Goal: Transaction & Acquisition: Obtain resource

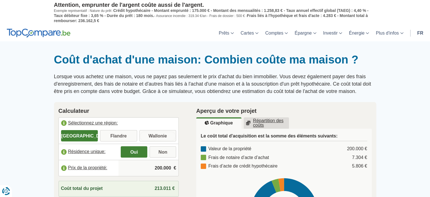
click at [158, 136] on input "Wallonie" at bounding box center [157, 136] width 37 height 10
radio input "true"
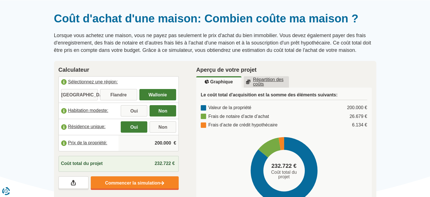
scroll to position [45, 0]
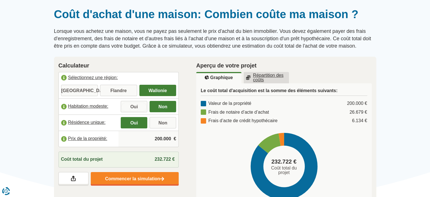
click at [131, 104] on input "Oui" at bounding box center [134, 107] width 27 height 10
radio input "true"
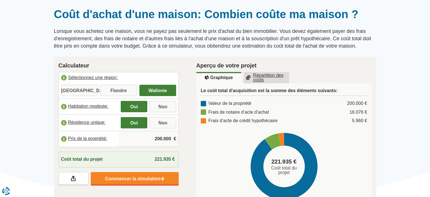
click at [162, 140] on input "200.000" at bounding box center [148, 138] width 55 height 15
click at [162, 138] on input "370.000" at bounding box center [148, 138] width 55 height 15
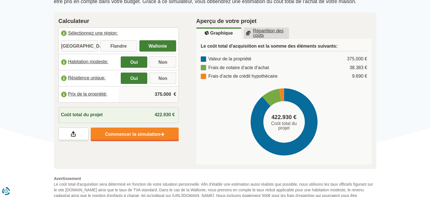
scroll to position [91, 0]
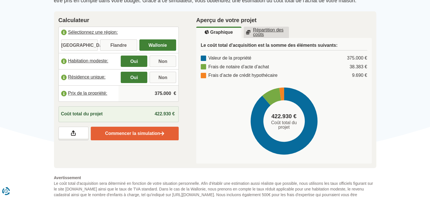
type input "375.000"
click at [137, 135] on link "Commencer la simulation" at bounding box center [135, 133] width 88 height 14
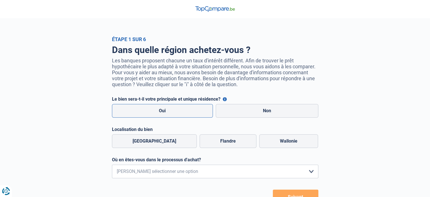
click at [159, 110] on label "Oui" at bounding box center [162, 111] width 101 height 14
click at [159, 110] on input "Oui" at bounding box center [162, 111] width 101 height 14
radio input "true"
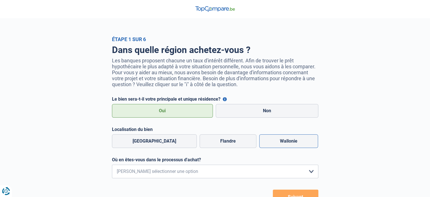
click at [289, 141] on label "Wallonie" at bounding box center [288, 141] width 59 height 14
click at [289, 141] on input "Wallonie" at bounding box center [288, 141] width 59 height 14
radio input "true"
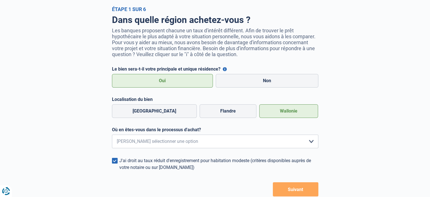
scroll to position [34, 0]
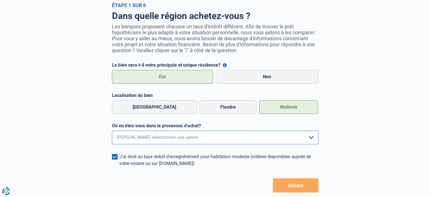
click at [313, 137] on select "Je me renseigne juste car je n'ai pas de projet d'achat concret actuellement Je…" at bounding box center [215, 137] width 206 height 14
select select "1c"
click at [112, 132] on select "Je me renseigne juste car je n'ai pas de projet d'achat concret actuellement Je…" at bounding box center [215, 137] width 206 height 14
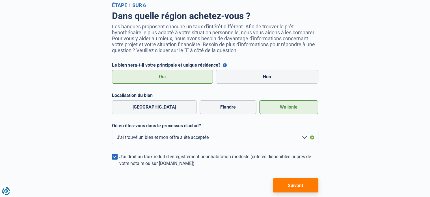
click at [299, 187] on button "Suivant" at bounding box center [296, 185] width 46 height 14
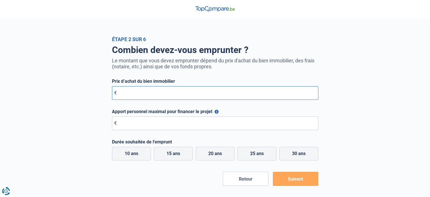
click at [184, 92] on input "Prix d’achat du bien immobilier" at bounding box center [215, 93] width 206 height 14
type input "375.000"
click at [172, 122] on input "Apport personnel maximal pour financer le projet" at bounding box center [215, 123] width 206 height 14
type input "90.000"
click at [257, 154] on label "25 ans" at bounding box center [257, 154] width 39 height 14
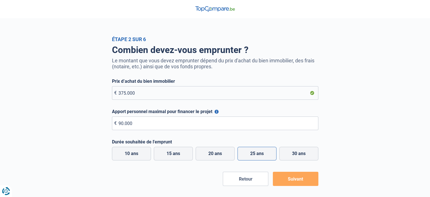
click at [257, 154] on input "25 ans" at bounding box center [257, 154] width 39 height 14
radio input "true"
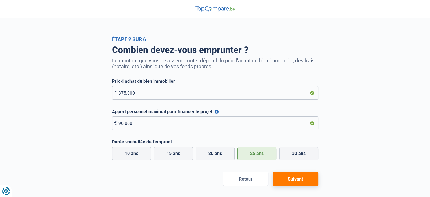
click at [293, 178] on button "Suivant" at bounding box center [296, 178] width 46 height 14
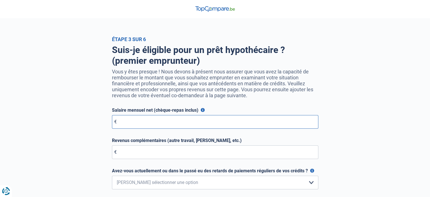
click at [163, 125] on input "Salaire mensuel net (chèque-repas inclus)" at bounding box center [215, 122] width 206 height 14
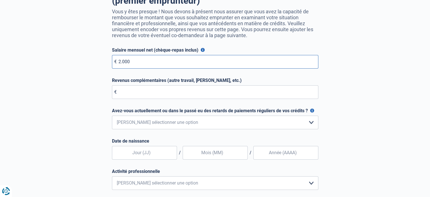
scroll to position [68, 0]
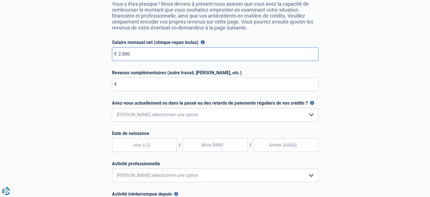
type input "2.000"
click at [313, 115] on select "Non, jamais Oui mais j'ai tout remboursé il y a moins d'un an Oui mais cela fai…" at bounding box center [215, 115] width 206 height 14
select select "0"
click at [112, 109] on select "Non, jamais Oui mais j'ai tout remboursé il y a moins d'un an Oui mais cela fai…" at bounding box center [215, 115] width 206 height 14
click at [150, 148] on input "text" at bounding box center [144, 145] width 65 height 14
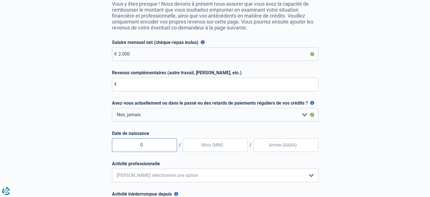
type input "02"
type input "11"
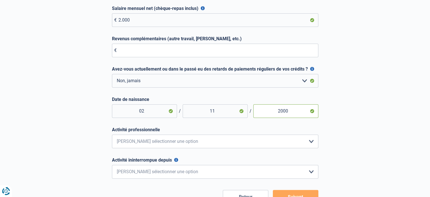
scroll to position [113, 0]
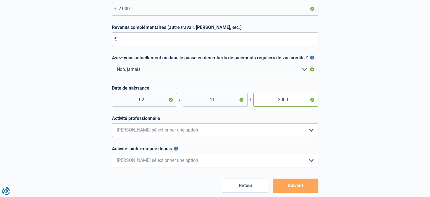
type input "2000"
click at [312, 130] on select "Employé privé Ouvrier Fonctionnaire Indépendant Dirigeant d'entreprise Pensionn…" at bounding box center [215, 130] width 206 height 14
select select "privateEmployee"
click at [112, 124] on select "Employé privé Ouvrier Fonctionnaire Indépendant Dirigeant d'entreprise Pensionn…" at bounding box center [215, 130] width 206 height 14
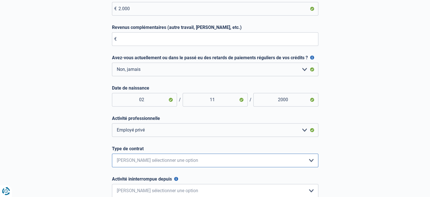
click at [311, 160] on select "Intérimaire Contrat à Durée Indéterminée Contrat à Durée Déterminée Veuillez sé…" at bounding box center [215, 160] width 206 height 14
select select "permanent"
click at [112, 154] on select "Intérimaire Contrat à Durée Indéterminée Contrat à Durée Déterminée Veuillez sé…" at bounding box center [215, 160] width 206 height 14
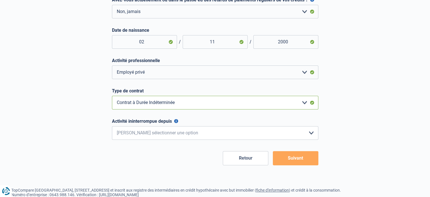
scroll to position [173, 0]
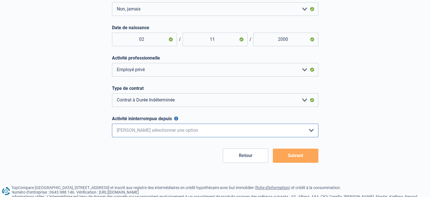
click at [311, 128] on select "< 6 mois 6 - 12 mois 12 - 24 mois 24 - 36 mois > 36 mois Veuillez sélectionner …" at bounding box center [215, 130] width 206 height 14
click at [303, 157] on button "Suivant" at bounding box center [296, 155] width 46 height 14
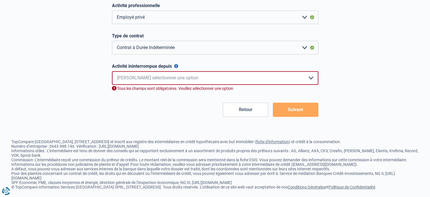
scroll to position [226, 0]
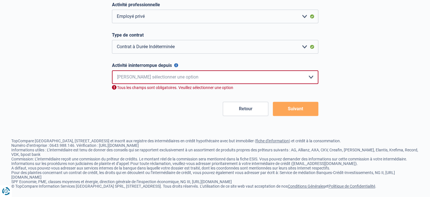
click at [313, 77] on select "< 6 mois 6 - 12 mois 12 - 24 mois 24 - 36 mois > 36 mois Veuillez sélectionner …" at bounding box center [215, 77] width 206 height 14
select select "less36"
click at [112, 71] on select "< 6 mois 6 - 12 mois 12 - 24 mois 24 - 36 mois > 36 mois Veuillez sélectionner …" at bounding box center [215, 77] width 206 height 14
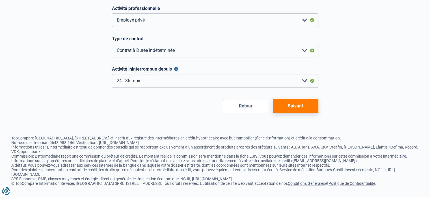
click at [295, 104] on button "Suivant" at bounding box center [296, 106] width 46 height 14
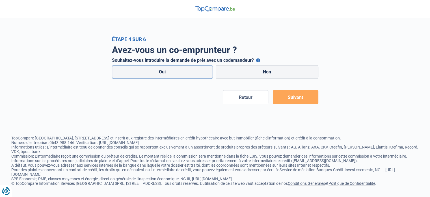
click at [191, 70] on label "Oui" at bounding box center [162, 72] width 101 height 14
click at [191, 70] on input "Oui" at bounding box center [162, 72] width 101 height 14
radio input "true"
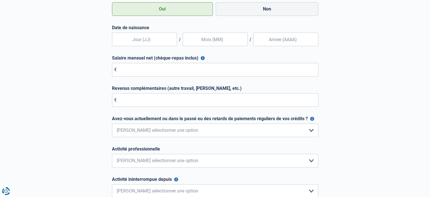
scroll to position [62, 0]
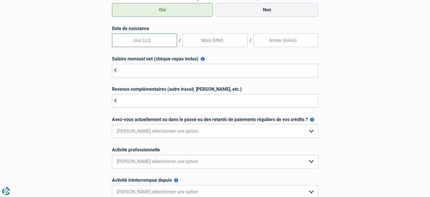
click at [151, 40] on input "text" at bounding box center [144, 40] width 65 height 14
click at [136, 39] on input "text" at bounding box center [144, 40] width 65 height 14
type input "3"
type input "30"
type input "06"
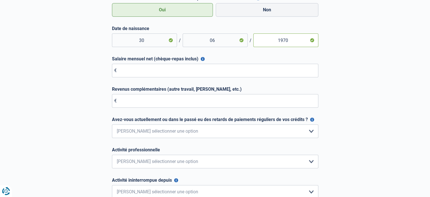
type input "1970"
click at [130, 68] on input "Salaire mensuel net (chèque-repas inclus)" at bounding box center [215, 71] width 206 height 14
type input "3.300"
click at [310, 132] on select "Non, jamais Oui mais j'ai tout remboursé il y a moins d'un an Oui mais cela fai…" at bounding box center [215, 131] width 206 height 14
select select "0"
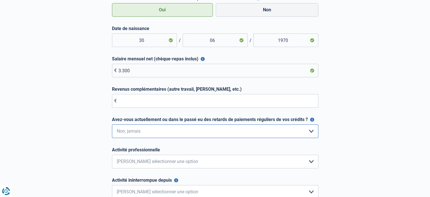
click at [112, 124] on select "Non, jamais Oui mais j'ai tout remboursé il y a moins d'un an Oui mais cela fai…" at bounding box center [215, 131] width 206 height 14
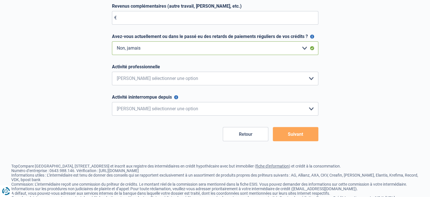
scroll to position [156, 0]
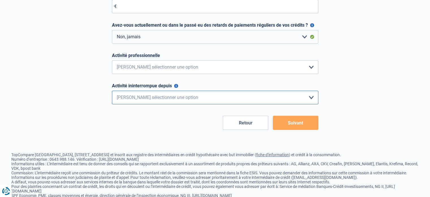
click at [315, 96] on select "< 6 mois 6 - 12 mois 12 - 24 mois 24 - 36 mois > 36 mois Veuillez sélectionner …" at bounding box center [215, 98] width 206 height 14
select select "more36"
click at [112, 91] on select "< 6 mois 6 - 12 mois 12 - 24 mois 24 - 36 mois > 36 mois Veuillez sélectionner …" at bounding box center [215, 98] width 206 height 14
click at [307, 125] on button "Suivant" at bounding box center [296, 122] width 46 height 14
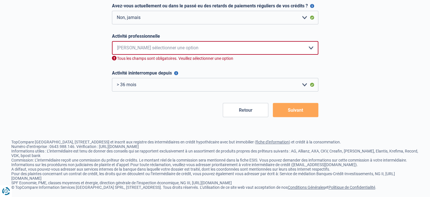
scroll to position [176, 0]
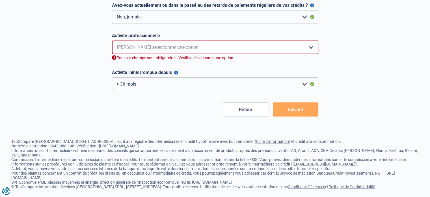
click at [311, 50] on select "Employé privé Ouvrier Fonctionnaire Indépendant Dirigeant d'entreprise Pensionn…" at bounding box center [215, 47] width 206 height 14
select select "worker"
click at [112, 41] on select "Employé privé Ouvrier Fonctionnaire Indépendant Dirigeant d'entreprise Pensionn…" at bounding box center [215, 47] width 206 height 14
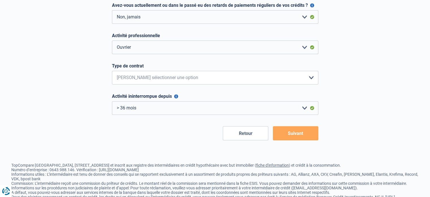
click at [303, 130] on button "Suivant" at bounding box center [296, 133] width 46 height 14
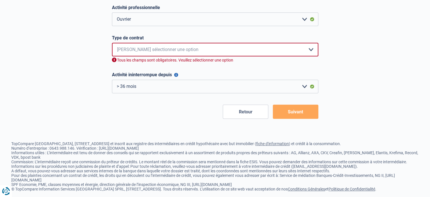
scroll to position [206, 0]
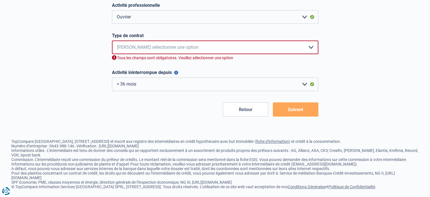
click at [312, 47] on select "Intérimaire Contrat à Durée Indéterminée Contrat à Durée Déterminée Veuillez sé…" at bounding box center [215, 47] width 206 height 14
select select "permanent"
click at [112, 41] on select "Intérimaire Contrat à Durée Indéterminée Contrat à Durée Déterminée Veuillez sé…" at bounding box center [215, 47] width 206 height 14
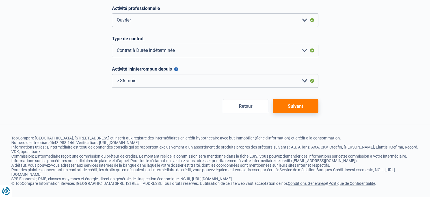
click at [307, 103] on button "Suivant" at bounding box center [296, 106] width 46 height 14
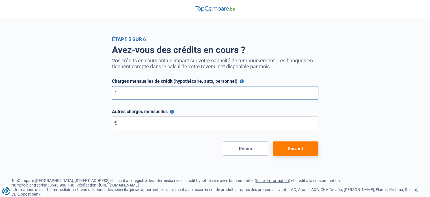
click at [167, 94] on input "Charges mensuelles de crédit (hypothécaire, auto, personnel)" at bounding box center [215, 93] width 206 height 14
type input "0"
click at [171, 111] on button "Autres charges mensuelles" at bounding box center [172, 111] width 4 height 4
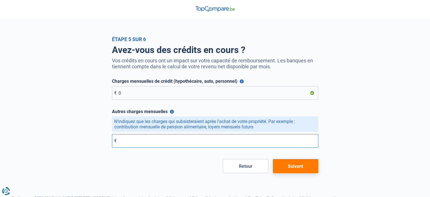
click at [139, 140] on input "Autres charges mensuelles" at bounding box center [215, 141] width 206 height 14
type input "0"
click at [302, 167] on button "Suivant" at bounding box center [296, 166] width 46 height 14
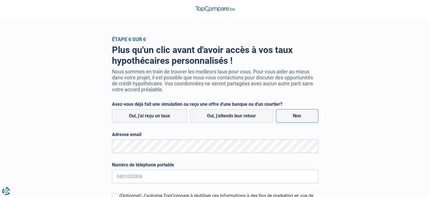
click at [309, 117] on label "Non" at bounding box center [297, 116] width 42 height 14
click at [309, 117] on input "Non" at bounding box center [297, 116] width 42 height 14
radio input "true"
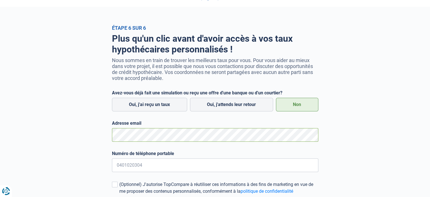
scroll to position [45, 0]
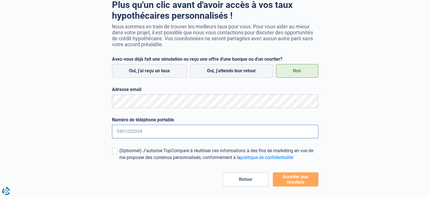
click at [246, 129] on input "Numéro de téléphone portable" at bounding box center [215, 131] width 206 height 14
click at [296, 179] on button "Accéder aux résultats" at bounding box center [296, 179] width 46 height 14
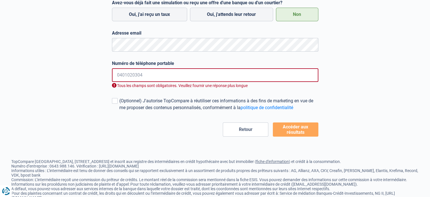
scroll to position [122, 0]
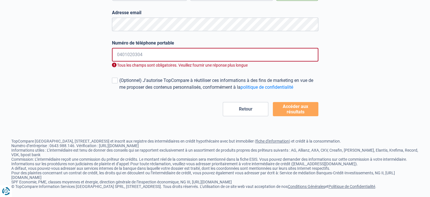
click at [130, 54] on input "Numéro de téléphone portable" at bounding box center [215, 55] width 206 height 14
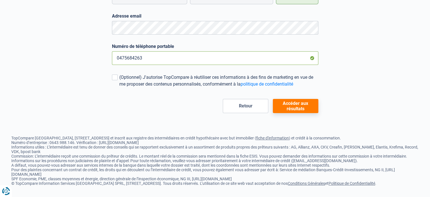
type input "0475684263"
click at [292, 104] on button "Accéder aux résultats" at bounding box center [296, 106] width 46 height 14
